Goal: Find specific page/section: Find specific page/section

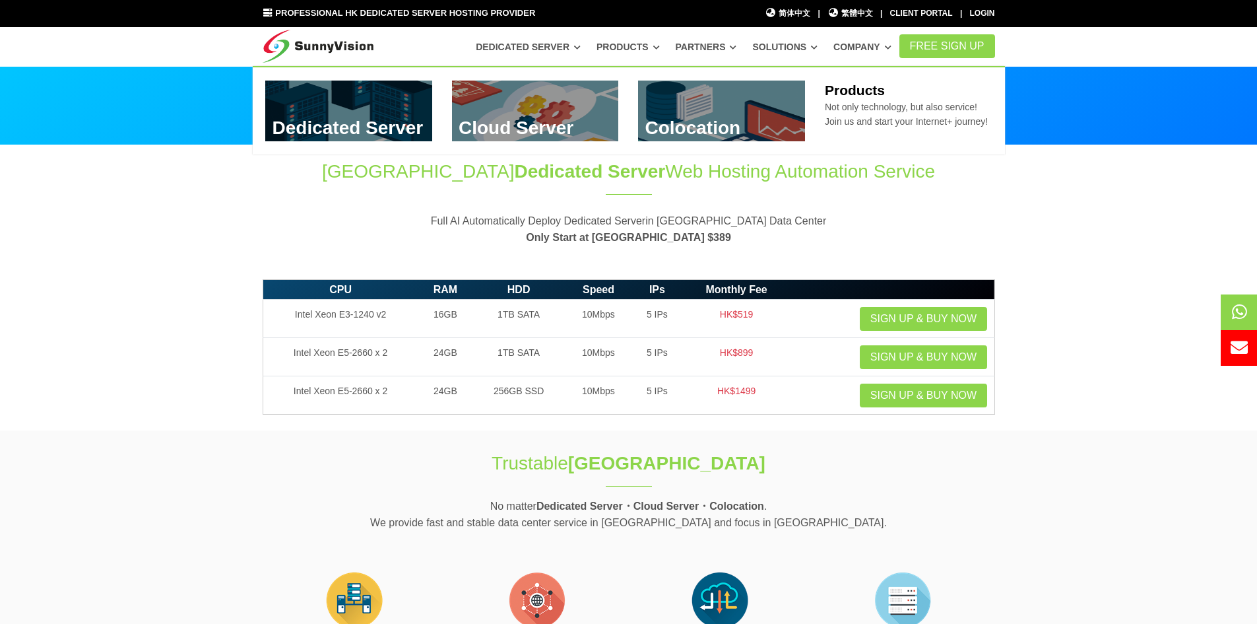
click at [660, 44] on icon at bounding box center [657, 47] width 7 height 7
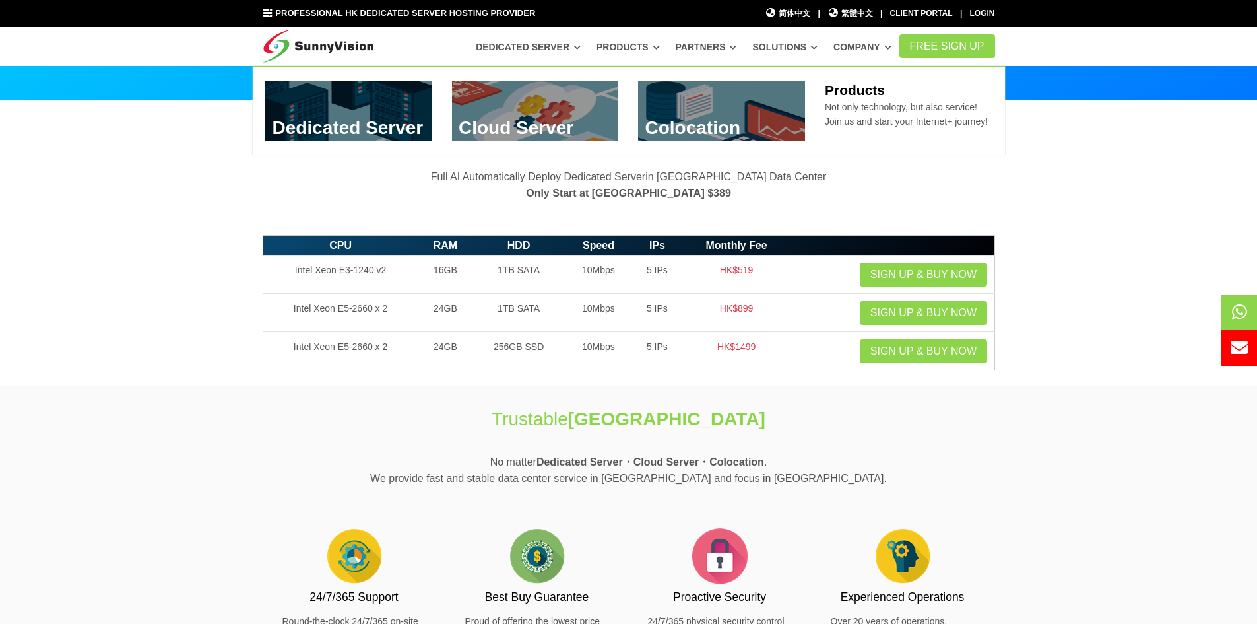
scroll to position [66, 0]
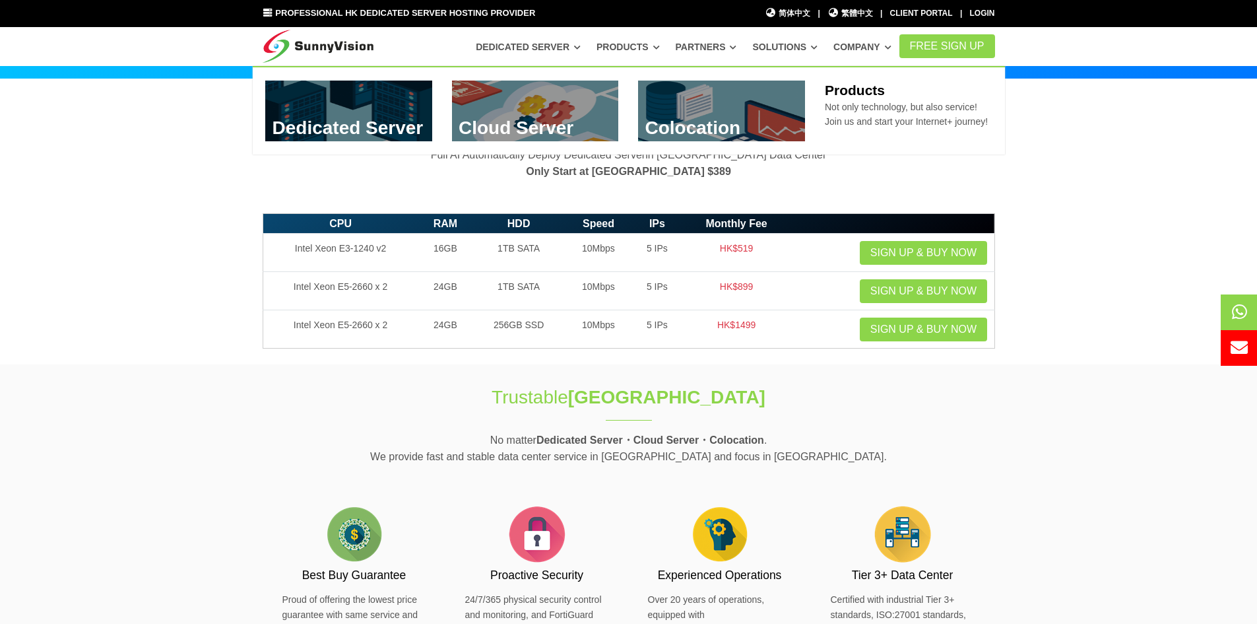
click at [364, 114] on link at bounding box center [348, 111] width 167 height 61
